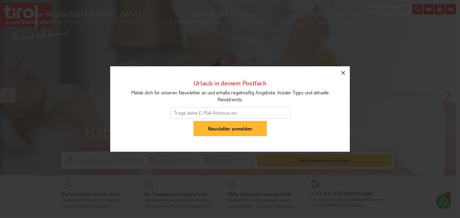
click at [343, 72] on icon "button" at bounding box center [342, 72] width 7 height 7
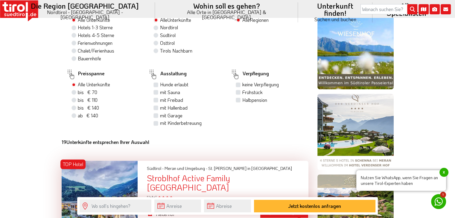
scroll to position [347, 0]
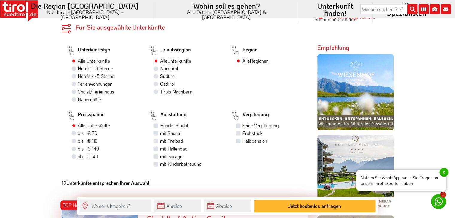
click at [88, 73] on label "Hotels 4-5 Sterne" at bounding box center [96, 76] width 37 height 7
click at [77, 74] on input "Hotels 4-5 Sterne" at bounding box center [75, 76] width 4 height 4
radio input "true"
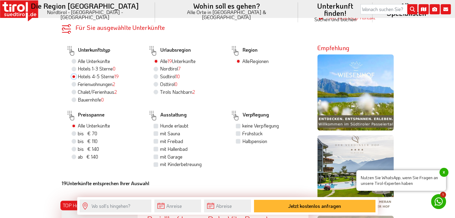
scroll to position [347, 0]
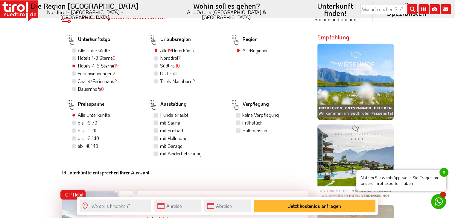
scroll to position [359, 0]
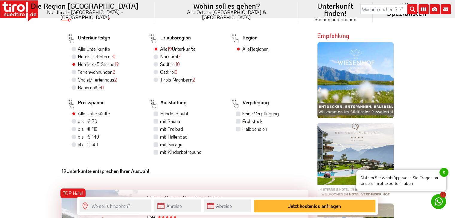
click at [160, 118] on label "mit Sauna" at bounding box center [170, 121] width 20 height 7
click at [155, 119] on input "mit Sauna" at bounding box center [157, 121] width 4 height 4
checkbox input "true"
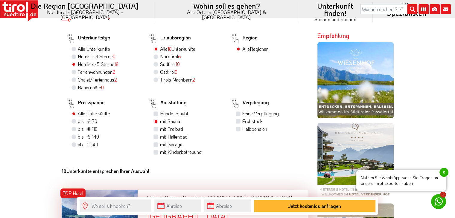
click at [242, 126] on label "Halbpension" at bounding box center [254, 129] width 25 height 7
click at [238, 127] on input "Halbpension" at bounding box center [239, 129] width 4 height 4
checkbox input "true"
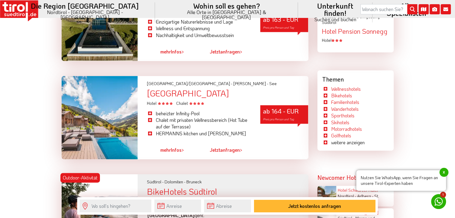
scroll to position [874, 0]
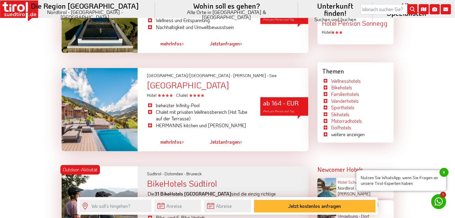
drag, startPoint x: 177, startPoint y: 65, endPoint x: 306, endPoint y: 124, distance: 142.0
click at [306, 135] on div at bounding box center [281, 142] width 54 height 14
click at [226, 81] on div "Boutique Hotel Bergwiesenglück" at bounding box center [228, 85] width 162 height 9
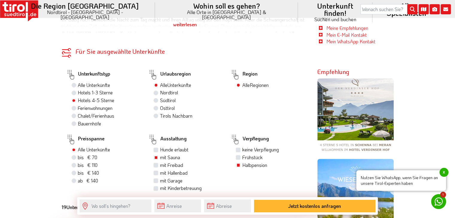
scroll to position [335, 0]
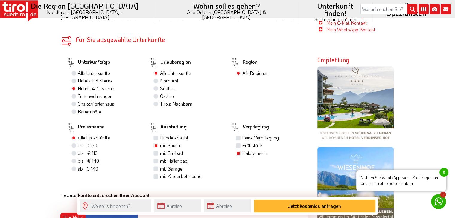
click at [160, 158] on label "mit Hallenbad" at bounding box center [174, 161] width 28 height 7
click at [157, 159] on input "mit Hallenbad" at bounding box center [157, 161] width 4 height 4
checkbox input "true"
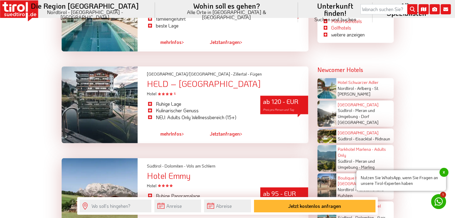
scroll to position [982, 0]
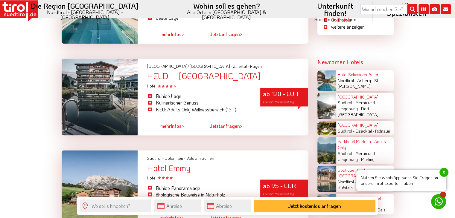
drag, startPoint x: 194, startPoint y: 54, endPoint x: 48, endPoint y: 94, distance: 151.7
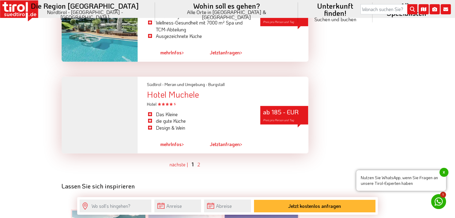
scroll to position [1736, 0]
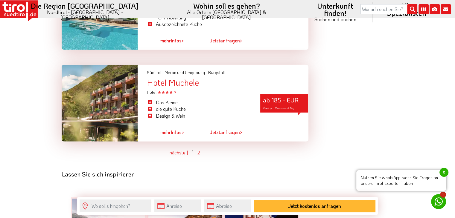
drag, startPoint x: 169, startPoint y: 57, endPoint x: 174, endPoint y: 104, distance: 47.5
click at [198, 150] on link "2" at bounding box center [199, 153] width 3 height 6
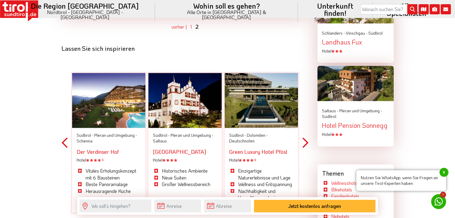
scroll to position [783, 0]
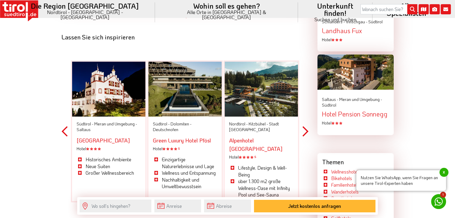
scroll to position [795, 0]
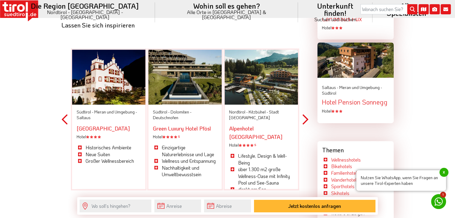
click at [163, 125] on link "Green Luxury Hotel Pfösl" at bounding box center [182, 128] width 58 height 7
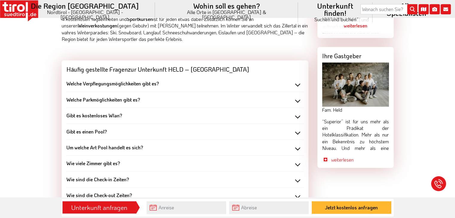
scroll to position [575, 0]
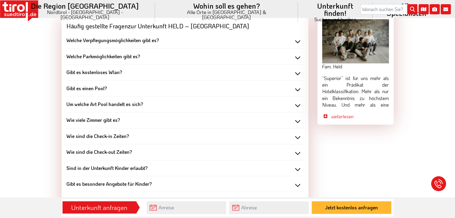
click at [40, 109] on div "Hotels Nordtirol Hotels Zillertal Hotels Fügen HELD – Hotel & SPA Hotel Bilder …" at bounding box center [227, 118] width 455 height 1287
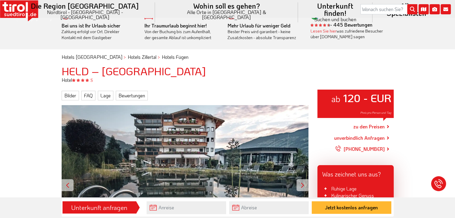
scroll to position [12, 0]
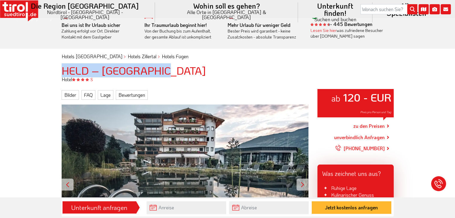
drag, startPoint x: 61, startPoint y: 71, endPoint x: 160, endPoint y: 70, distance: 99.1
click at [160, 70] on h1 "HELD – Hotel & SPA" at bounding box center [228, 71] width 332 height 12
copy h1 "HELD – Hotel & SPA"
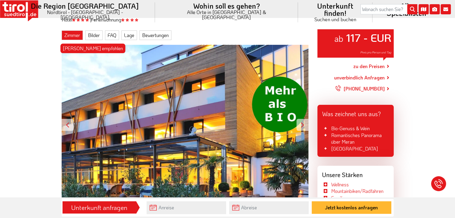
scroll to position [36, 0]
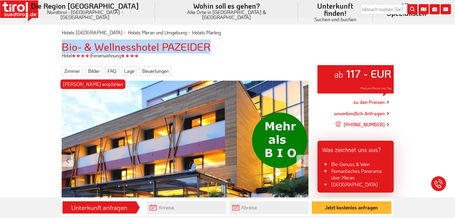
drag, startPoint x: 62, startPoint y: 47, endPoint x: 208, endPoint y: 49, distance: 145.5
click at [208, 49] on div "Bio- & Wellnesshotel PAZEIDER" at bounding box center [227, 47] width 341 height 12
copy h1 "Bio- & Wellnesshotel PAZEIDER"
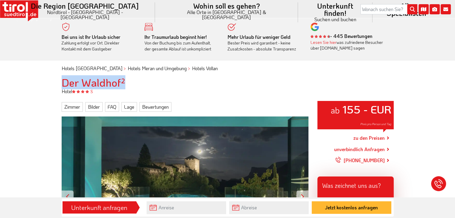
drag, startPoint x: 60, startPoint y: 82, endPoint x: 133, endPoint y: 84, distance: 73.0
click at [133, 84] on div "Der Waldhof²" at bounding box center [227, 83] width 341 height 12
copy h1 "Der Waldhof²"
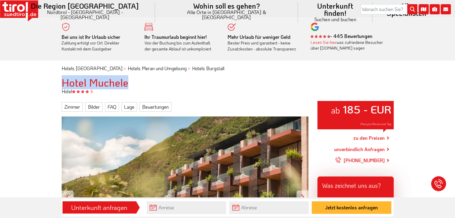
drag, startPoint x: 83, startPoint y: 83, endPoint x: 134, endPoint y: 79, distance: 51.4
click at [134, 79] on h1 "Hotel Muchele" at bounding box center [228, 83] width 332 height 12
copy h1 "Hotel Muchele"
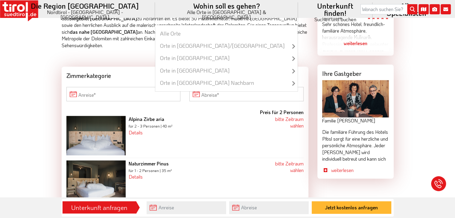
scroll to position [539, 0]
